Goal: Task Accomplishment & Management: Use online tool/utility

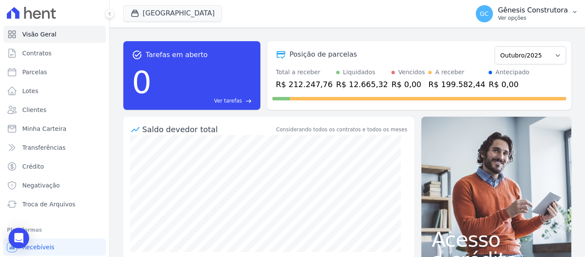
click at [520, 21] on p "Ver opções" at bounding box center [533, 18] width 70 height 7
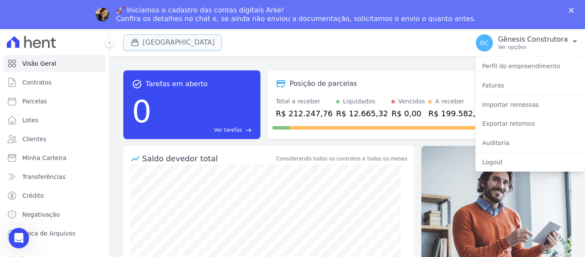
click at [171, 37] on button "[GEOGRAPHIC_DATA]" at bounding box center [172, 42] width 99 height 16
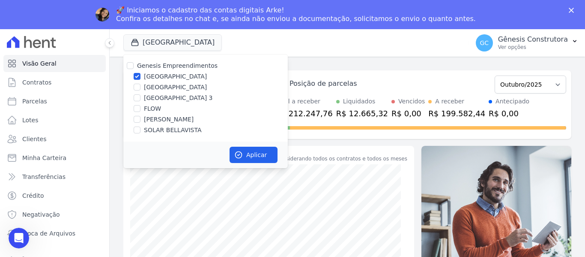
click at [174, 87] on label "[GEOGRAPHIC_DATA]" at bounding box center [175, 87] width 63 height 9
click at [141, 87] on input "[GEOGRAPHIC_DATA]" at bounding box center [137, 87] width 7 height 7
checkbox input "true"
click at [172, 77] on label "[GEOGRAPHIC_DATA]" at bounding box center [175, 76] width 63 height 9
click at [141, 77] on input "[GEOGRAPHIC_DATA]" at bounding box center [137, 76] width 7 height 7
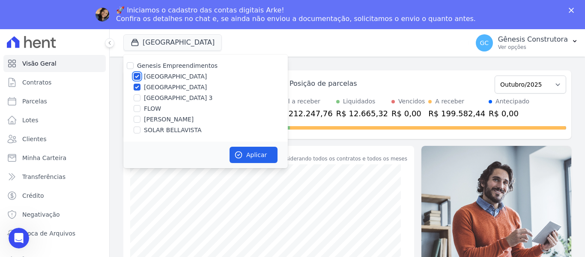
checkbox input "false"
click at [236, 155] on icon "button" at bounding box center [239, 155] width 6 height 6
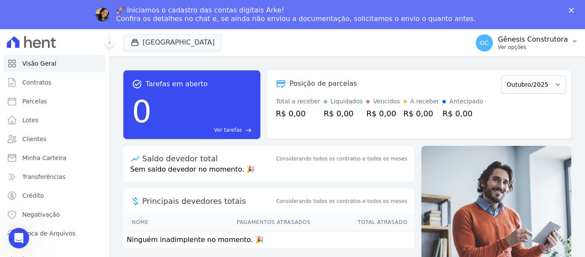
click at [516, 33] on button "GC Gênesis Construtora Ver opções" at bounding box center [527, 43] width 116 height 24
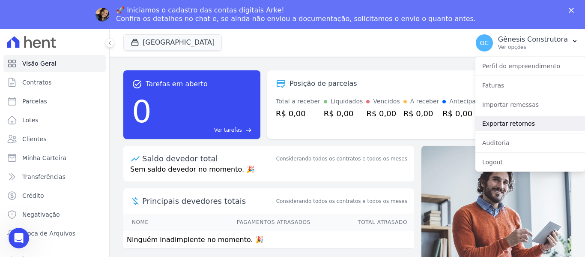
click at [521, 126] on link "Exportar retornos" at bounding box center [531, 123] width 110 height 15
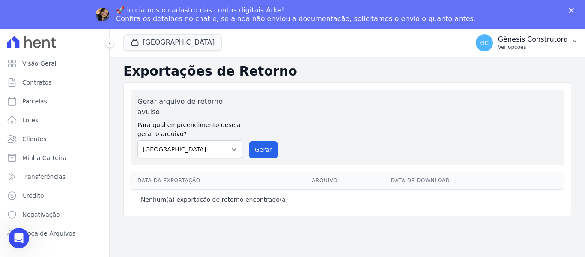
click at [526, 39] on p "Gênesis Construtora" at bounding box center [533, 39] width 70 height 9
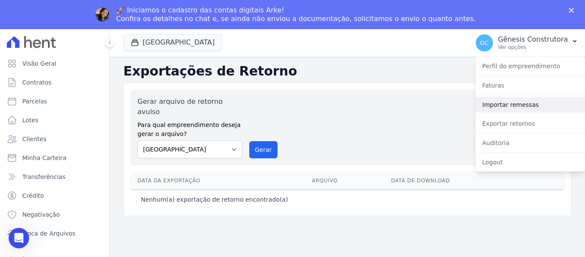
click at [531, 105] on link "Importar remessas" at bounding box center [531, 104] width 110 height 15
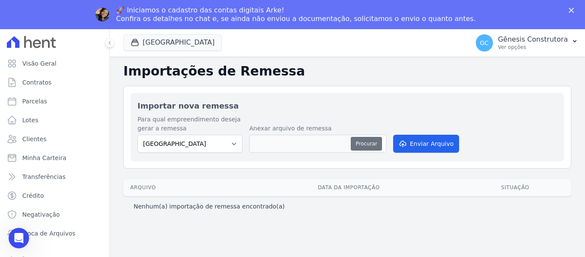
click at [361, 145] on button "Procurar" at bounding box center [366, 144] width 31 height 14
type input "10102025"
click at [411, 137] on button "Enviar Arquivo" at bounding box center [426, 144] width 66 height 18
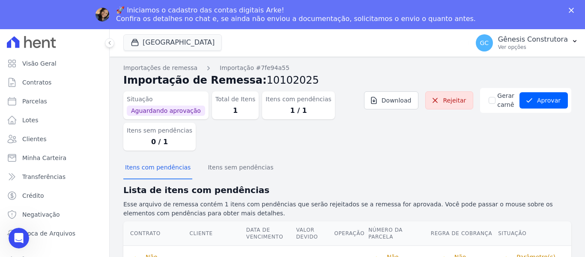
scroll to position [12, 0]
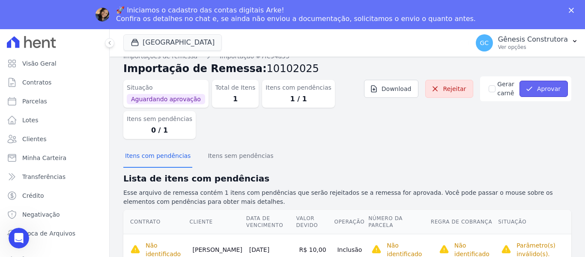
click at [539, 89] on button "Aprovar" at bounding box center [544, 89] width 48 height 16
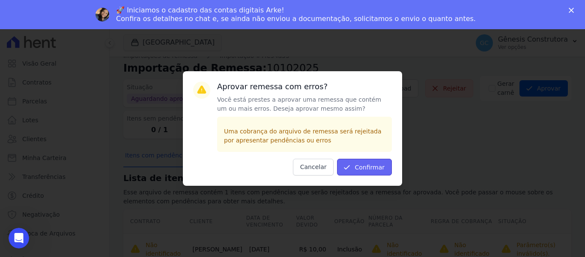
click at [360, 168] on button "Confirmar" at bounding box center [364, 167] width 55 height 17
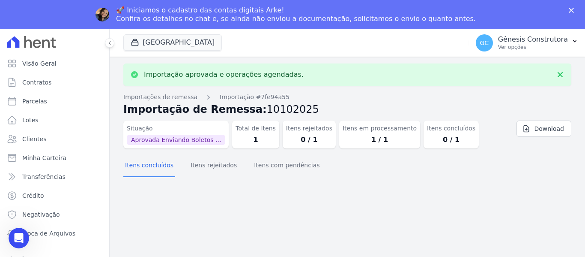
scroll to position [0, 0]
click at [199, 170] on button "Itens rejeitados" at bounding box center [214, 166] width 50 height 22
click at [258, 162] on button "Itens com pendências" at bounding box center [286, 166] width 69 height 22
